Goal: Task Accomplishment & Management: Use online tool/utility

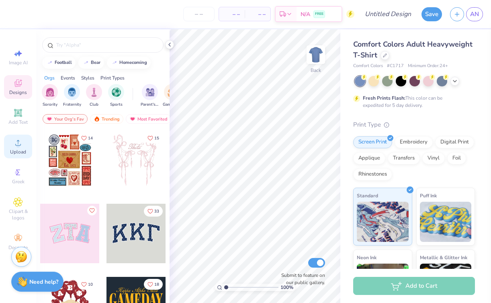
click at [14, 147] on icon at bounding box center [18, 143] width 10 height 10
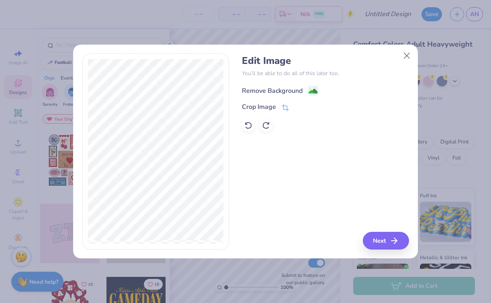
click at [273, 94] on div "Remove Background" at bounding box center [272, 91] width 61 height 10
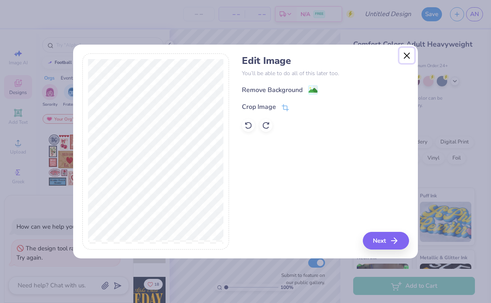
click at [403, 59] on button "Close" at bounding box center [407, 55] width 15 height 15
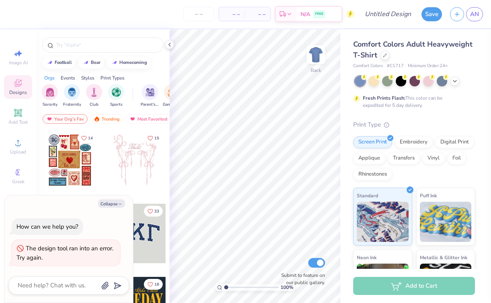
click at [53, 261] on div "The design tool ran into an error. Try again." at bounding box center [65, 253] width 99 height 18
click at [172, 45] on icon at bounding box center [169, 44] width 6 height 6
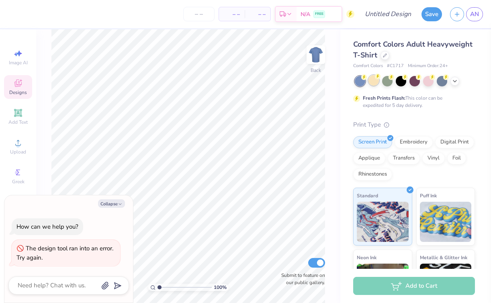
click at [374, 83] on div at bounding box center [374, 80] width 10 height 10
click at [456, 81] on icon at bounding box center [455, 80] width 6 height 6
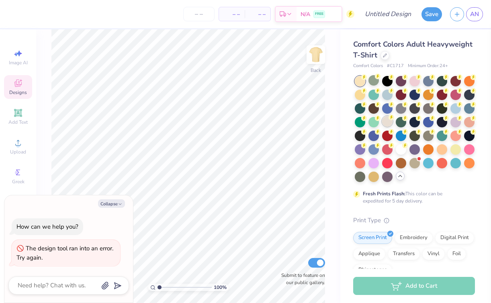
click at [393, 121] on div at bounding box center [387, 121] width 10 height 10
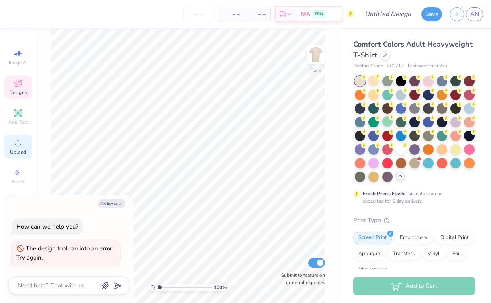
click at [16, 138] on icon at bounding box center [18, 143] width 10 height 10
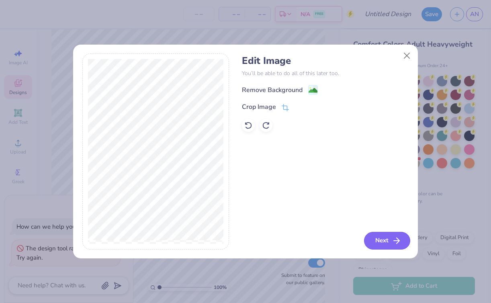
click at [381, 245] on button "Next" at bounding box center [387, 241] width 46 height 18
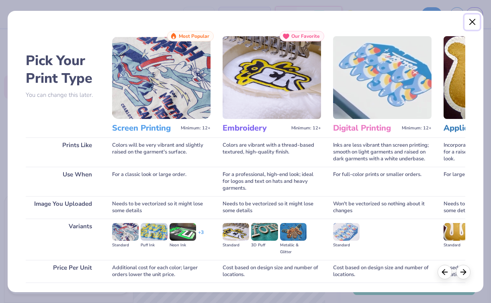
click at [474, 21] on button "Close" at bounding box center [472, 21] width 15 height 15
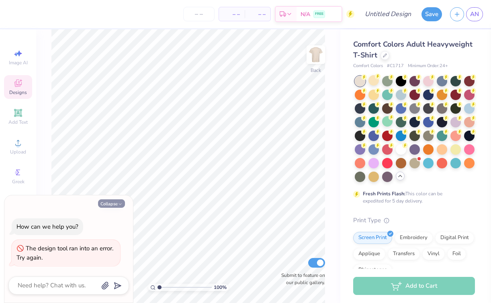
click at [116, 205] on button "Collapse" at bounding box center [111, 203] width 27 height 8
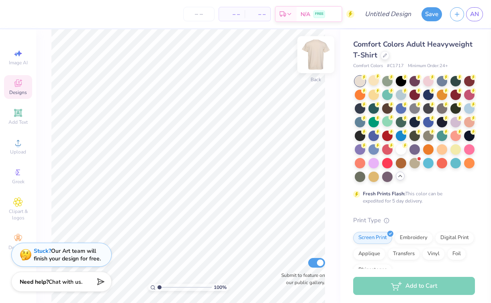
click at [314, 53] on img at bounding box center [316, 55] width 32 height 32
click at [16, 86] on icon at bounding box center [18, 84] width 6 height 5
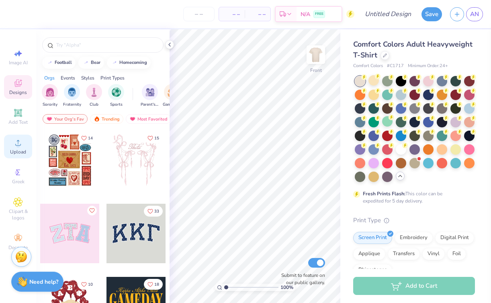
click at [18, 149] on span "Upload" at bounding box center [18, 152] width 16 height 6
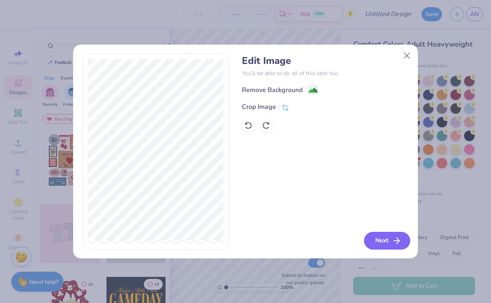
click at [384, 239] on button "Next" at bounding box center [387, 241] width 46 height 18
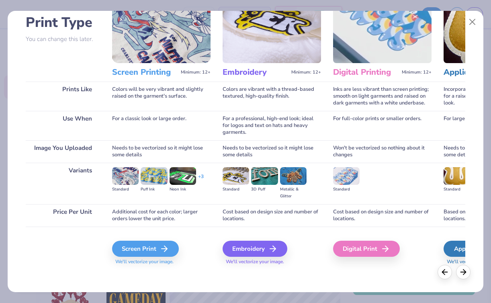
scroll to position [58, 0]
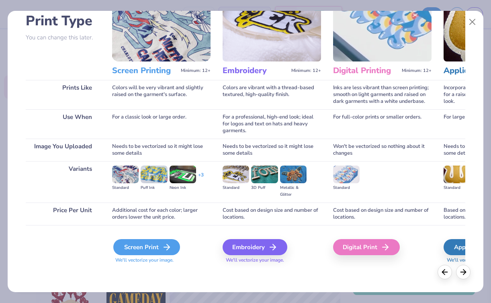
click at [148, 249] on div "Screen Print" at bounding box center [146, 247] width 67 height 16
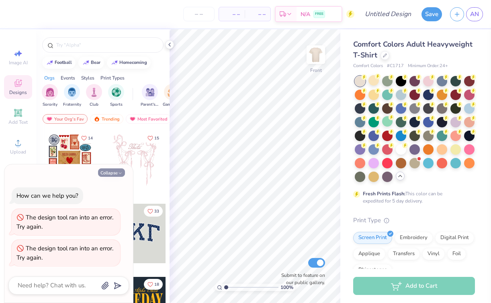
click at [115, 173] on button "Collapse" at bounding box center [111, 173] width 27 height 8
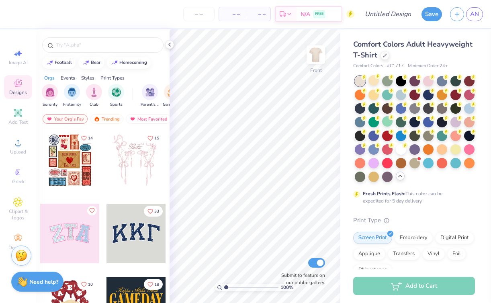
click at [21, 248] on div "Stuck? Our Art team will finish your design for free." at bounding box center [21, 256] width 20 height 20
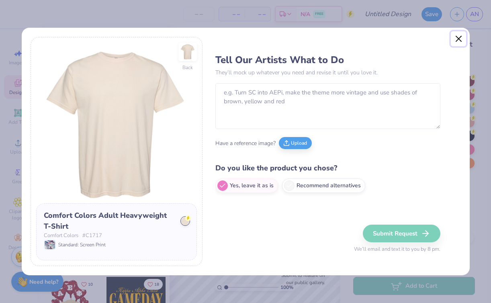
click at [459, 39] on button "Close" at bounding box center [458, 38] width 15 height 15
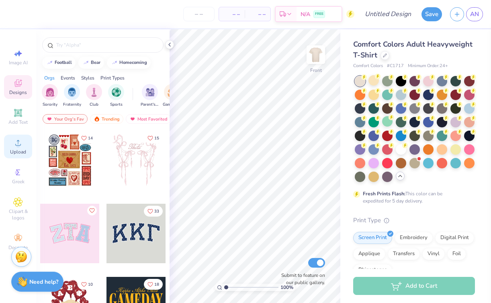
click at [18, 150] on span "Upload" at bounding box center [18, 152] width 16 height 6
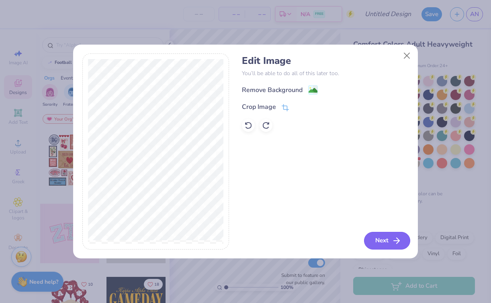
click at [386, 234] on button "Next" at bounding box center [387, 241] width 46 height 18
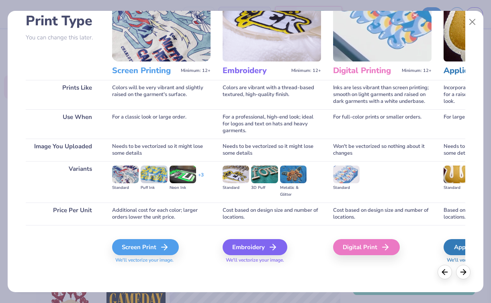
click at [152, 238] on div "Screen Print We'll vectorize your image." at bounding box center [161, 246] width 99 height 43
click at [150, 245] on div "Screen Print" at bounding box center [146, 247] width 67 height 16
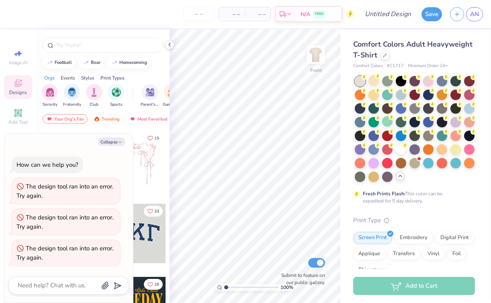
click at [52, 226] on div "The design tool ran into an error. Try again." at bounding box center [65, 222] width 99 height 18
drag, startPoint x: 52, startPoint y: 226, endPoint x: 52, endPoint y: 258, distance: 31.8
click at [52, 258] on div "How can we help you? The design tool ran into an error. Try again. The design t…" at bounding box center [68, 211] width 121 height 123
click at [52, 258] on div "The design tool ran into an error. Try again." at bounding box center [65, 253] width 99 height 18
click at [109, 141] on button "Collapse" at bounding box center [111, 142] width 27 height 8
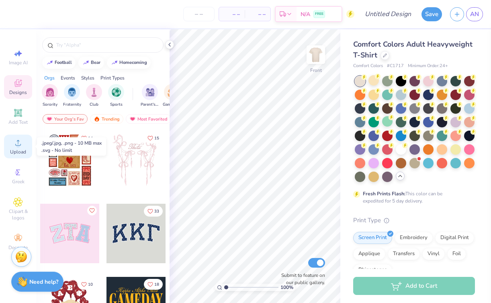
click at [16, 137] on div "Upload" at bounding box center [18, 147] width 28 height 24
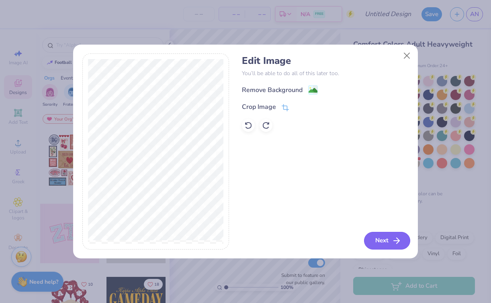
click at [377, 237] on button "Next" at bounding box center [387, 241] width 46 height 18
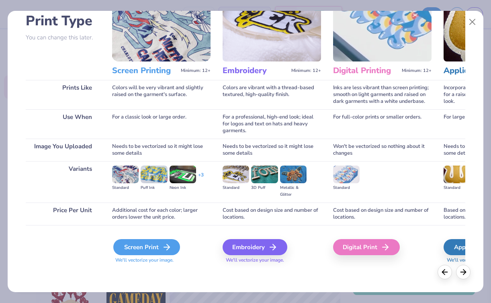
click at [158, 242] on div "Screen Print" at bounding box center [146, 247] width 67 height 16
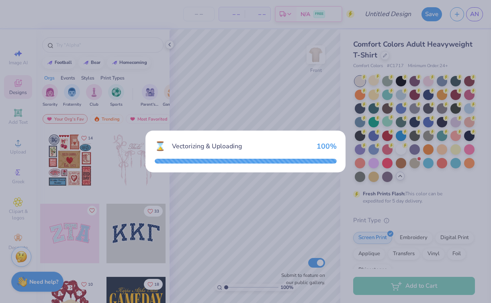
click at [187, 99] on div "⌛ Vectorizing & Uploading 100 %" at bounding box center [245, 151] width 491 height 303
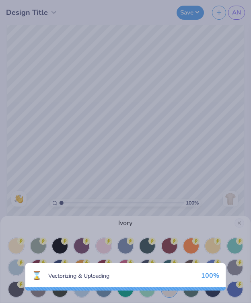
click at [158, 185] on div "⌛ Vectorizing & Uploading 100 %" at bounding box center [125, 151] width 251 height 303
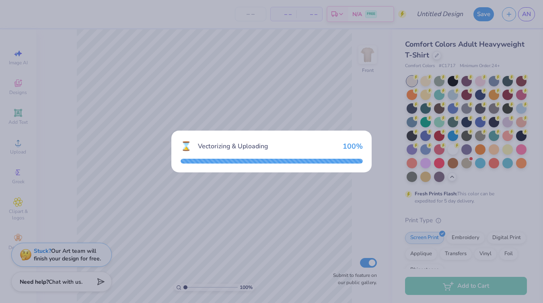
click at [341, 143] on div "⌛ Vectorizing & Uploading 100 %" at bounding box center [272, 146] width 182 height 13
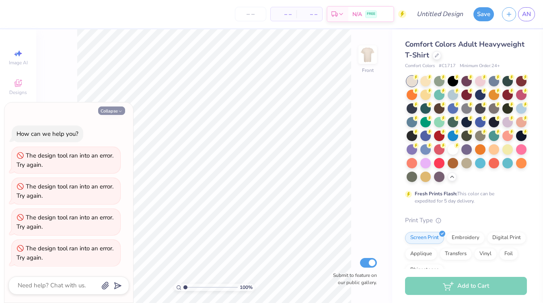
click at [110, 113] on button "Collapse" at bounding box center [111, 111] width 27 height 8
type textarea "x"
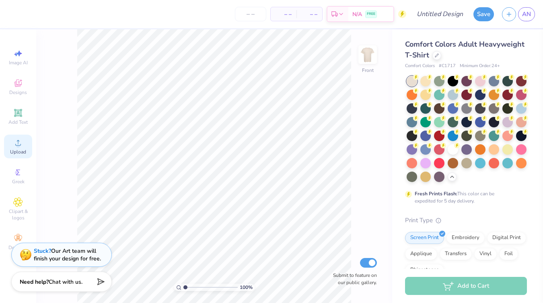
click at [13, 141] on icon at bounding box center [18, 143] width 10 height 10
click at [21, 148] on div "Upload" at bounding box center [18, 147] width 28 height 24
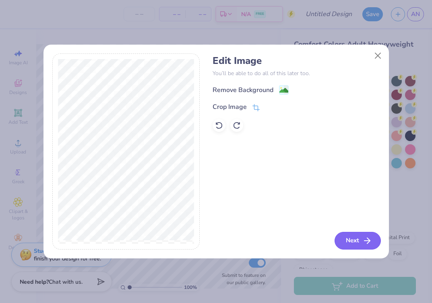
click at [361, 241] on button "Next" at bounding box center [357, 241] width 46 height 18
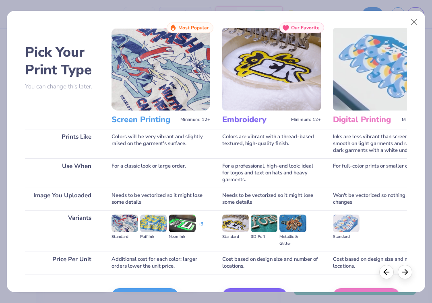
scroll to position [2, 0]
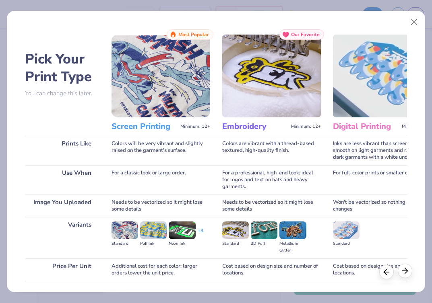
click at [404, 270] on icon at bounding box center [404, 271] width 9 height 9
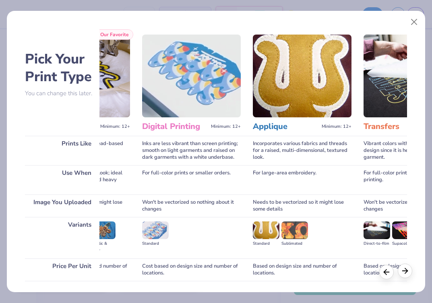
click at [403, 270] on icon at bounding box center [404, 271] width 9 height 9
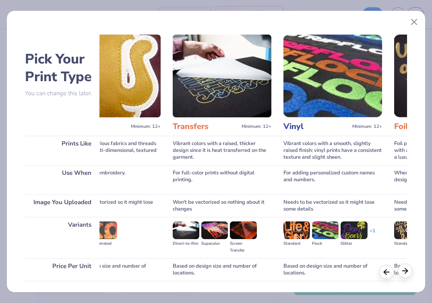
scroll to position [0, 382]
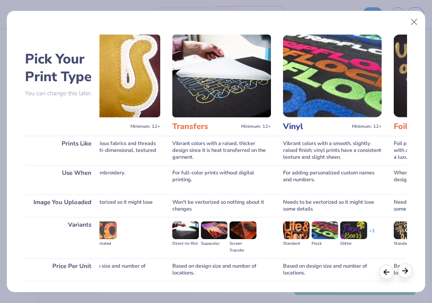
click at [403, 270] on icon at bounding box center [404, 271] width 9 height 9
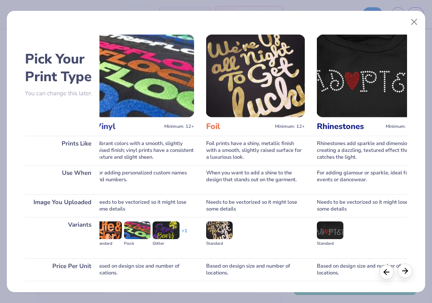
scroll to position [0, 572]
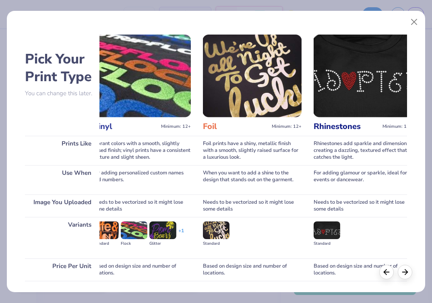
click at [393, 270] on div at bounding box center [395, 272] width 33 height 14
click at [385, 272] on polyline at bounding box center [384, 270] width 2 height 5
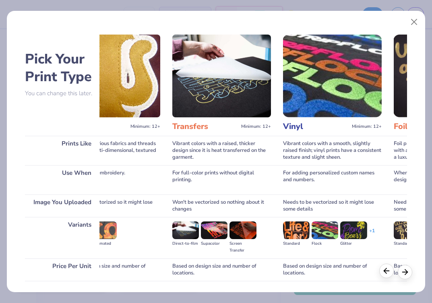
click at [385, 272] on polyline at bounding box center [384, 270] width 2 height 5
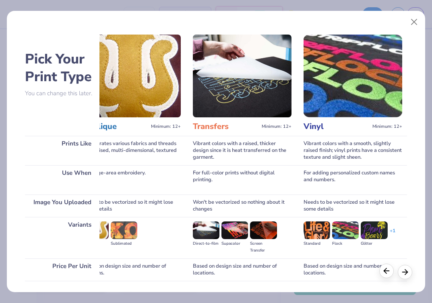
click at [385, 272] on polyline at bounding box center [384, 270] width 2 height 5
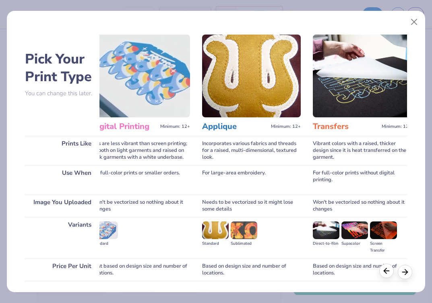
click at [385, 272] on polyline at bounding box center [384, 270] width 2 height 5
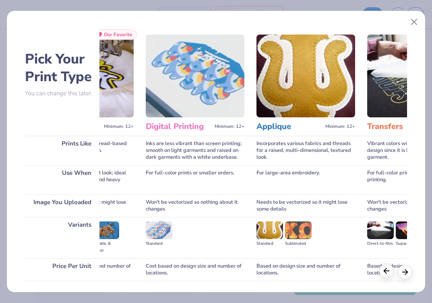
click at [385, 272] on polyline at bounding box center [384, 270] width 2 height 5
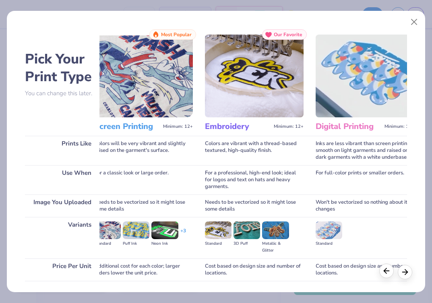
scroll to position [0, 0]
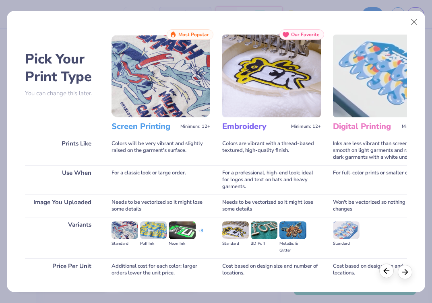
click at [385, 272] on polyline at bounding box center [384, 270] width 2 height 5
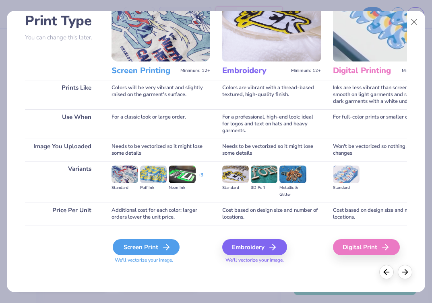
click at [137, 243] on div "Screen Print" at bounding box center [146, 247] width 67 height 16
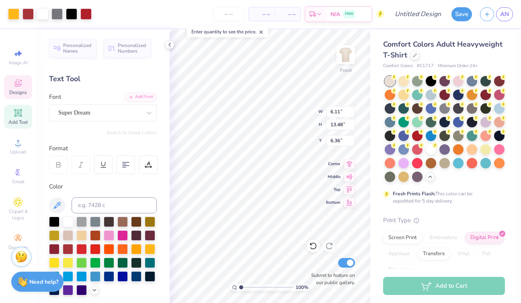
type input "10.09"
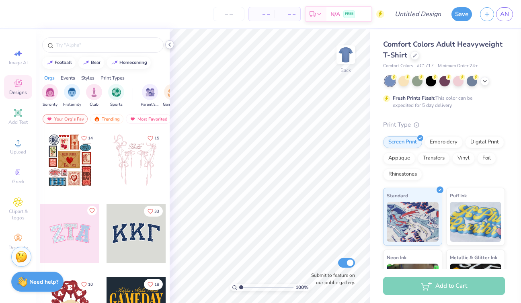
click at [171, 46] on icon at bounding box center [169, 44] width 6 height 6
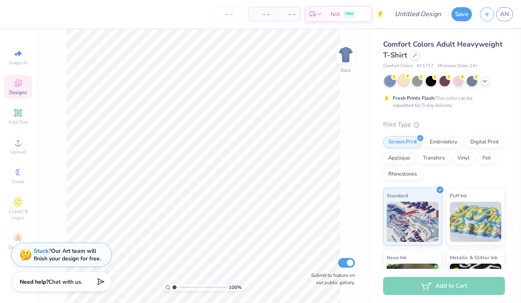
click at [408, 82] on div at bounding box center [404, 80] width 10 height 10
click at [486, 81] on icon at bounding box center [485, 80] width 6 height 6
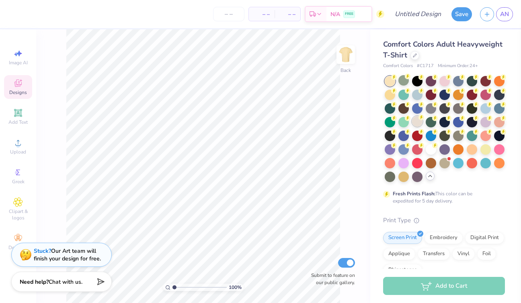
click at [417, 117] on div at bounding box center [417, 121] width 10 height 10
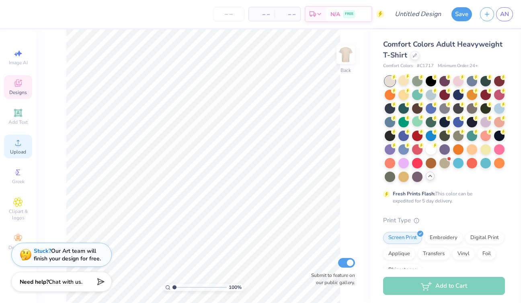
click at [18, 138] on icon at bounding box center [18, 143] width 10 height 10
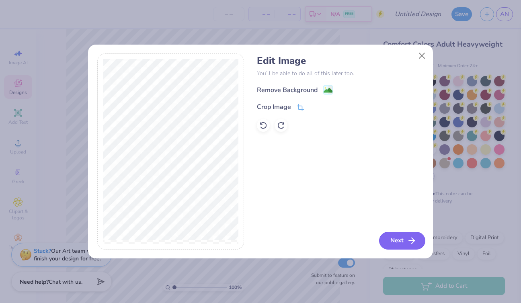
click at [403, 242] on button "Next" at bounding box center [402, 241] width 46 height 18
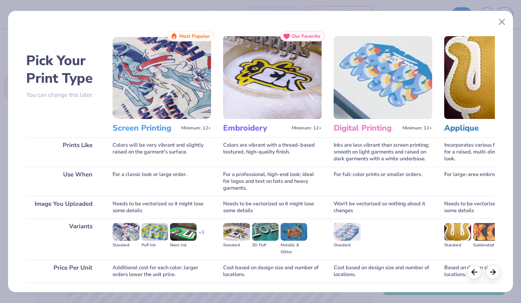
scroll to position [58, 0]
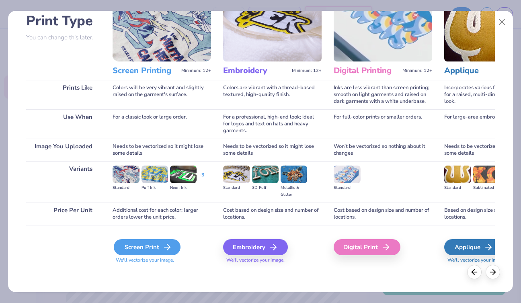
click at [145, 249] on div "Screen Print" at bounding box center [147, 247] width 67 height 16
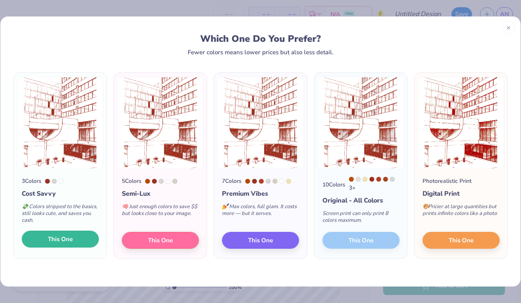
click at [41, 245] on button "This One" at bounding box center [60, 239] width 77 height 17
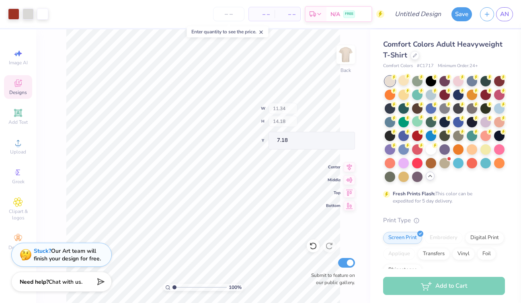
type input "11.34"
type input "14.18"
type input "7.18"
click at [432, 150] on div at bounding box center [431, 149] width 10 height 10
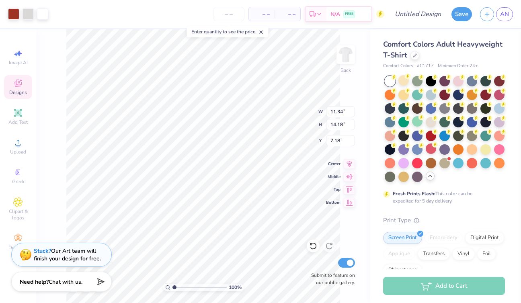
type input "7.39"
click at [428, 125] on div at bounding box center [431, 121] width 10 height 10
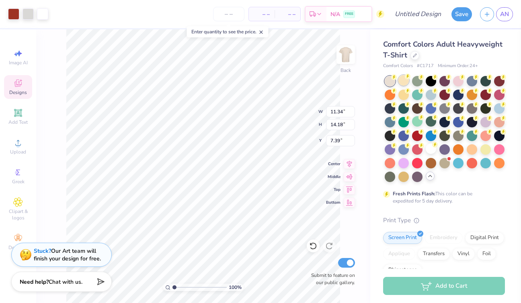
click at [406, 83] on div at bounding box center [404, 80] width 10 height 10
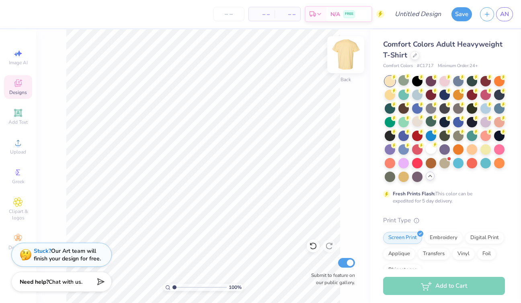
click at [341, 58] on img at bounding box center [346, 55] width 32 height 32
click at [18, 118] on div "Add Text" at bounding box center [18, 117] width 28 height 24
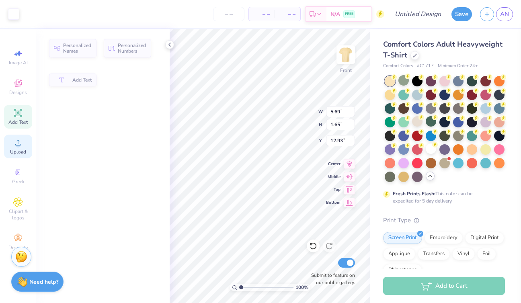
click at [18, 146] on circle at bounding box center [18, 145] width 4 height 4
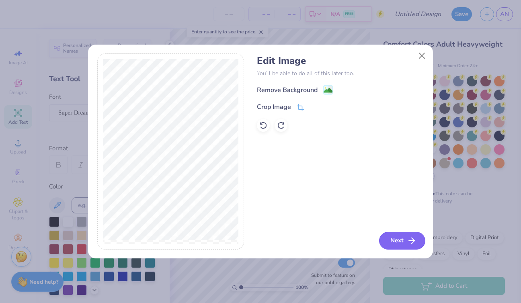
click at [405, 243] on button "Next" at bounding box center [402, 241] width 46 height 18
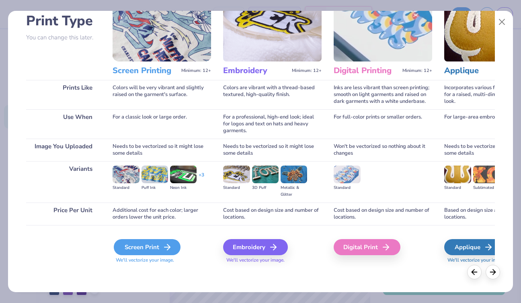
click at [133, 244] on div "Screen Print" at bounding box center [147, 247] width 67 height 16
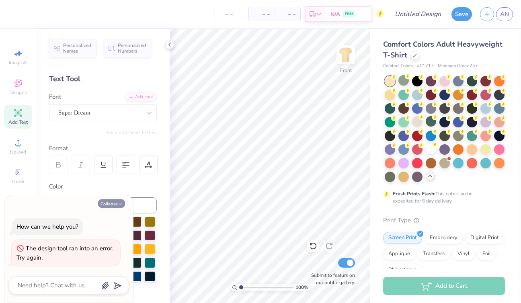
click at [109, 205] on button "Collapse" at bounding box center [111, 203] width 27 height 8
type textarea "x"
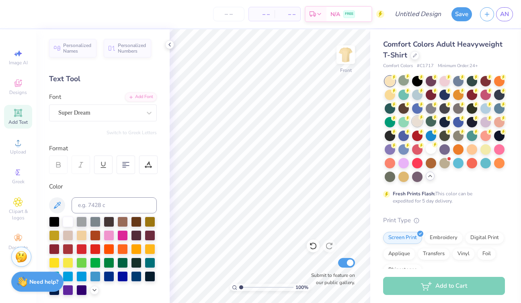
click at [413, 121] on div at bounding box center [417, 121] width 10 height 10
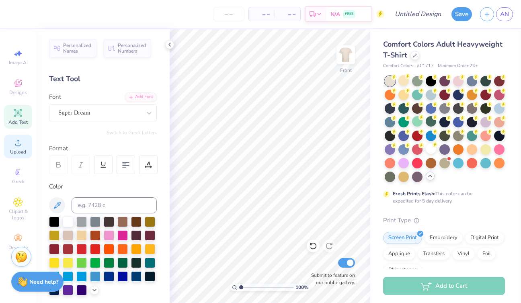
click at [14, 148] on div "Upload" at bounding box center [18, 147] width 28 height 24
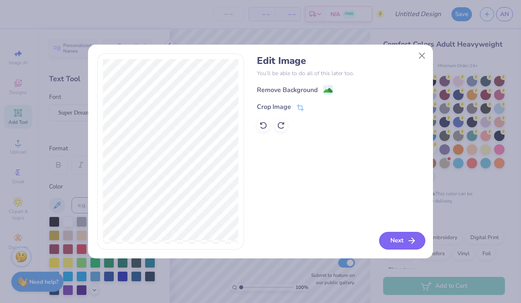
click at [395, 244] on button "Next" at bounding box center [402, 241] width 46 height 18
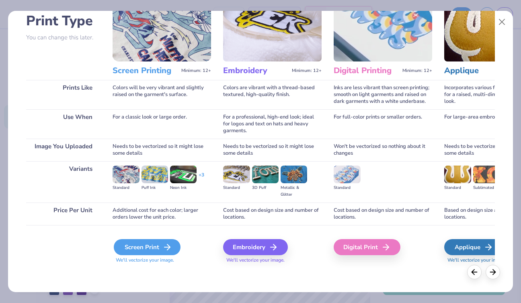
click at [138, 247] on div "Screen Print" at bounding box center [147, 247] width 67 height 16
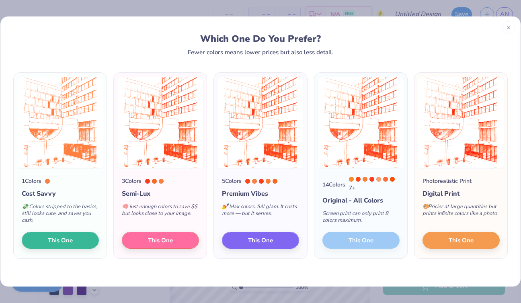
click at [380, 218] on div "Screen print can only print 8 colors maximum." at bounding box center [361, 219] width 77 height 27
click at [364, 241] on div "14 Colors 7 + Original - All Colors Screen print can only print 8 colors maximu…" at bounding box center [360, 214] width 93 height 90
click at [362, 180] on div "7 +" at bounding box center [374, 184] width 51 height 15
click at [380, 179] on div at bounding box center [378, 179] width 5 height 5
click at [175, 243] on button "This One" at bounding box center [160, 239] width 77 height 17
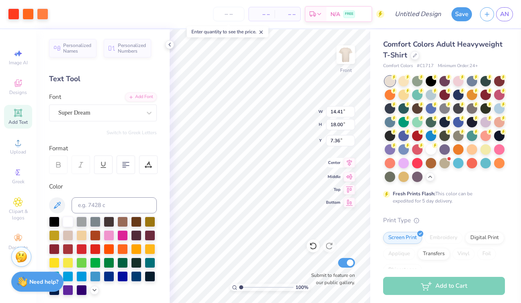
type input "7.36"
type input "11.51"
type input "14.38"
type input "10.98"
type input "6.56"
